Goal: Information Seeking & Learning: Find specific fact

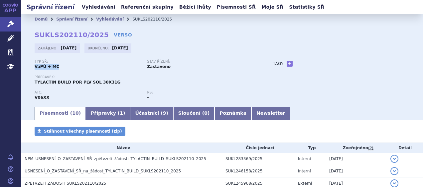
click at [106, 82] on span "TYLACTIN BUILD POR PLV SOL 30X31G" at bounding box center [78, 82] width 86 height 5
drag, startPoint x: 109, startPoint y: 82, endPoint x: 44, endPoint y: 82, distance: 65.5
click at [44, 82] on div "Přípravek: TYLACTIN BUILD POR PLV SOL 30X31G" at bounding box center [147, 80] width 225 height 10
drag, startPoint x: 44, startPoint y: 82, endPoint x: 58, endPoint y: 82, distance: 14.6
click at [58, 82] on span "TYLACTIN BUILD POR PLV SOL 30X31G" at bounding box center [78, 82] width 86 height 5
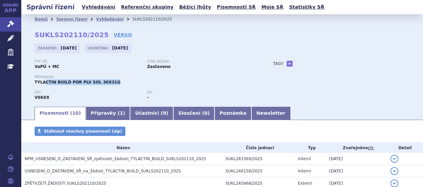
click at [58, 82] on span "TYLACTIN BUILD POR PLV SOL 30X31G" at bounding box center [78, 82] width 86 height 5
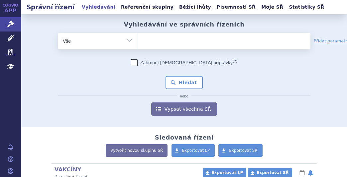
click at [153, 41] on ul at bounding box center [224, 40] width 172 height 14
click at [138, 41] on select at bounding box center [138, 41] width 0 height 17
paste input "0268188"
type input "0268188"
select select "0268188"
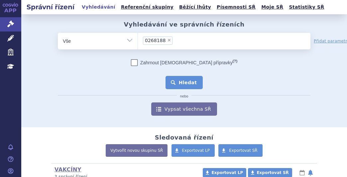
click at [179, 81] on button "Hledat" at bounding box center [184, 82] width 38 height 13
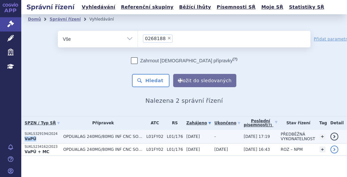
drag, startPoint x: 36, startPoint y: 140, endPoint x: 25, endPoint y: 140, distance: 10.3
click at [25, 140] on p "VaPÚ" at bounding box center [42, 139] width 35 height 5
